Goal: Task Accomplishment & Management: Manage account settings

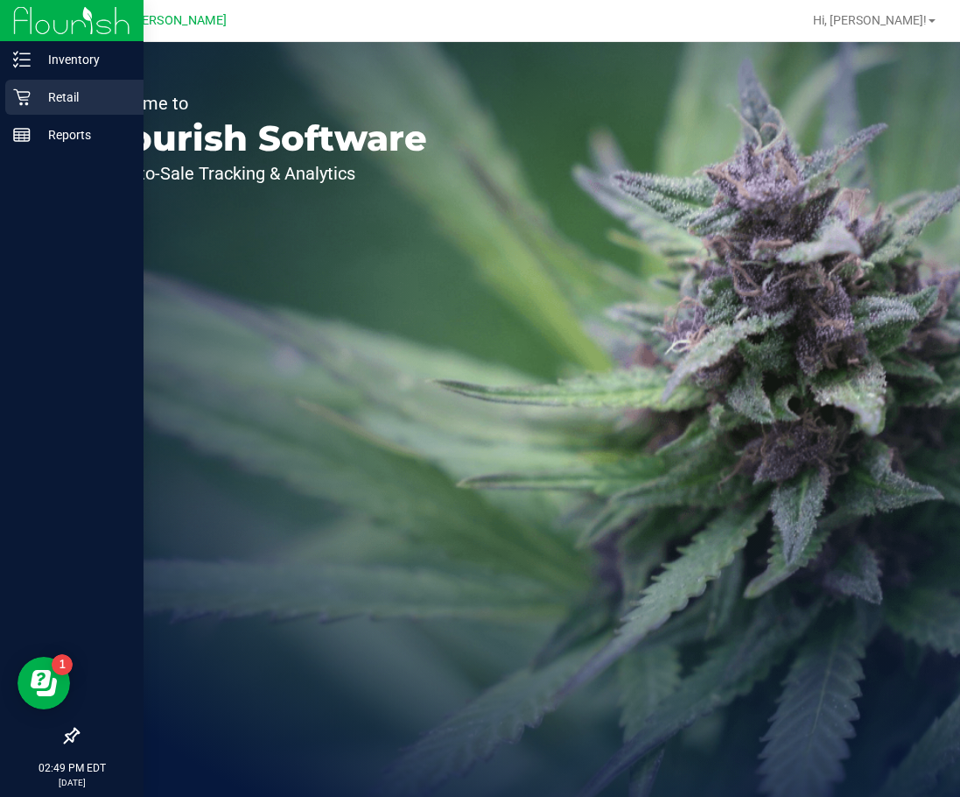
click at [42, 93] on p "Retail" at bounding box center [83, 97] width 105 height 21
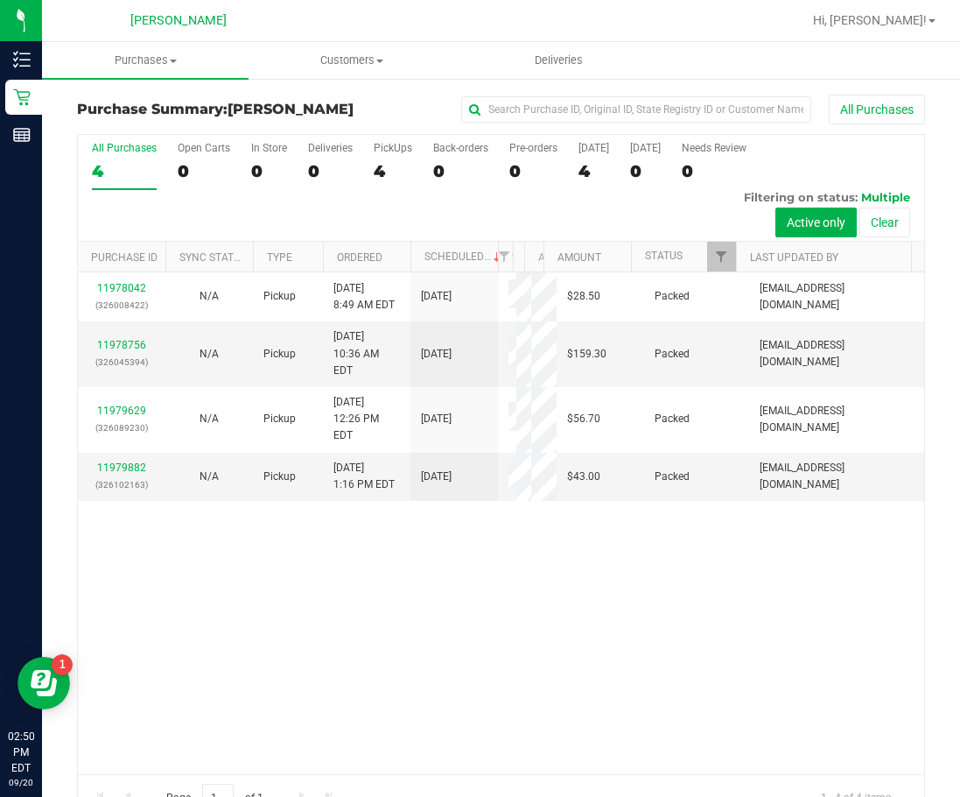
click at [940, 169] on div "Purchase Summary: Clermont WC All Purchases All Purchases 4 Open Carts 0 In Sto…" at bounding box center [501, 457] width 918 height 761
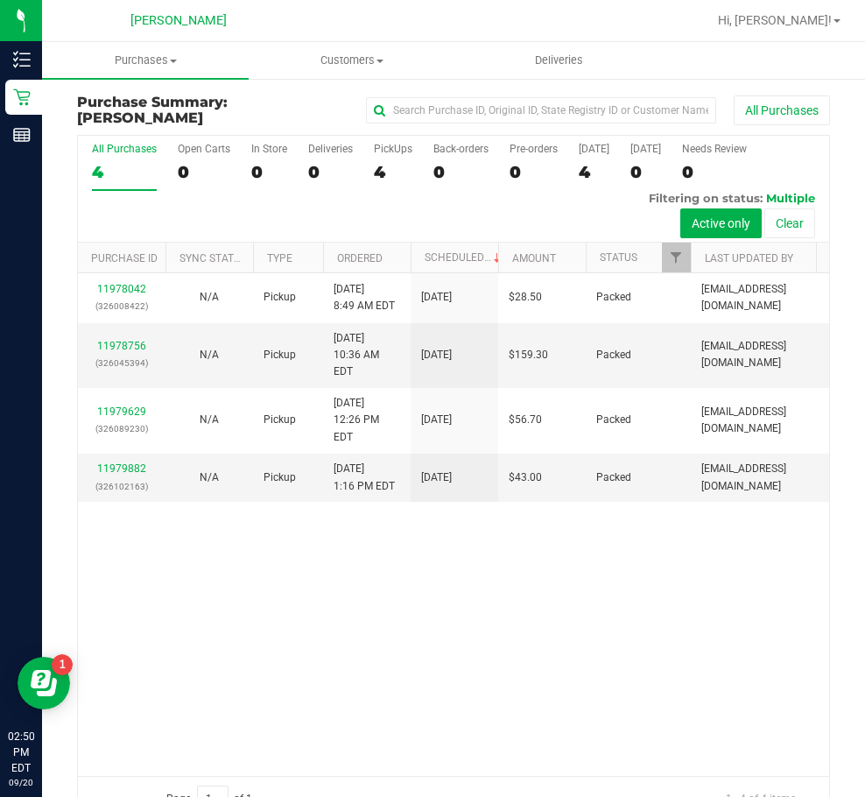
drag, startPoint x: 827, startPoint y: 150, endPoint x: 863, endPoint y: 158, distance: 37.6
click at [832, 151] on div "Purchase Summary: Clermont WC All Purchases All Purchases 4 Open Carts 0 In Sto…" at bounding box center [453, 458] width 823 height 762
click at [839, 381] on div "Purchase Summary: Clermont WC All Purchases All Purchases 4 Open Carts 0 In Sto…" at bounding box center [453, 458] width 823 height 762
click at [851, 336] on div "Purchase Summary: Clermont WC All Purchases All Purchases 4 Open Carts 0 In Sto…" at bounding box center [453, 458] width 823 height 762
